Goal: Check status: Check status

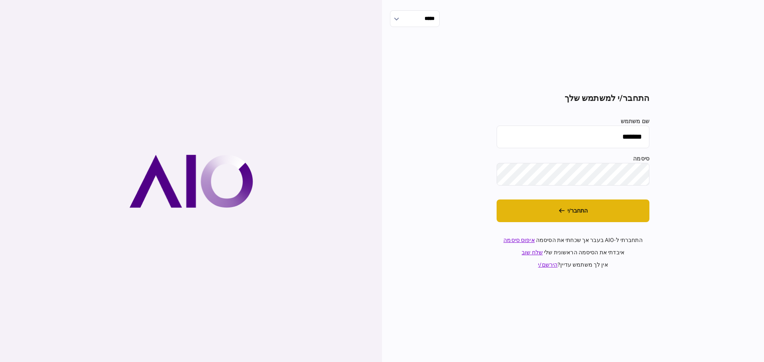
click at [544, 218] on button "התחבר/י" at bounding box center [572, 211] width 153 height 23
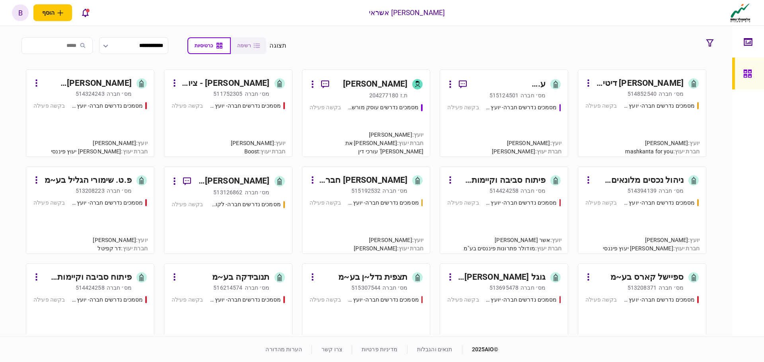
click at [386, 227] on div "מסמכים נדרשים חברה- יועץ - תהליך חברה בקשה פעילה" at bounding box center [365, 223] width 113 height 48
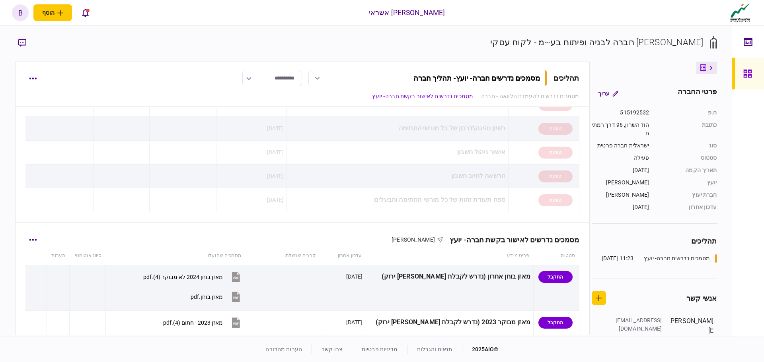
scroll to position [80, 0]
